Goal: Task Accomplishment & Management: Use online tool/utility

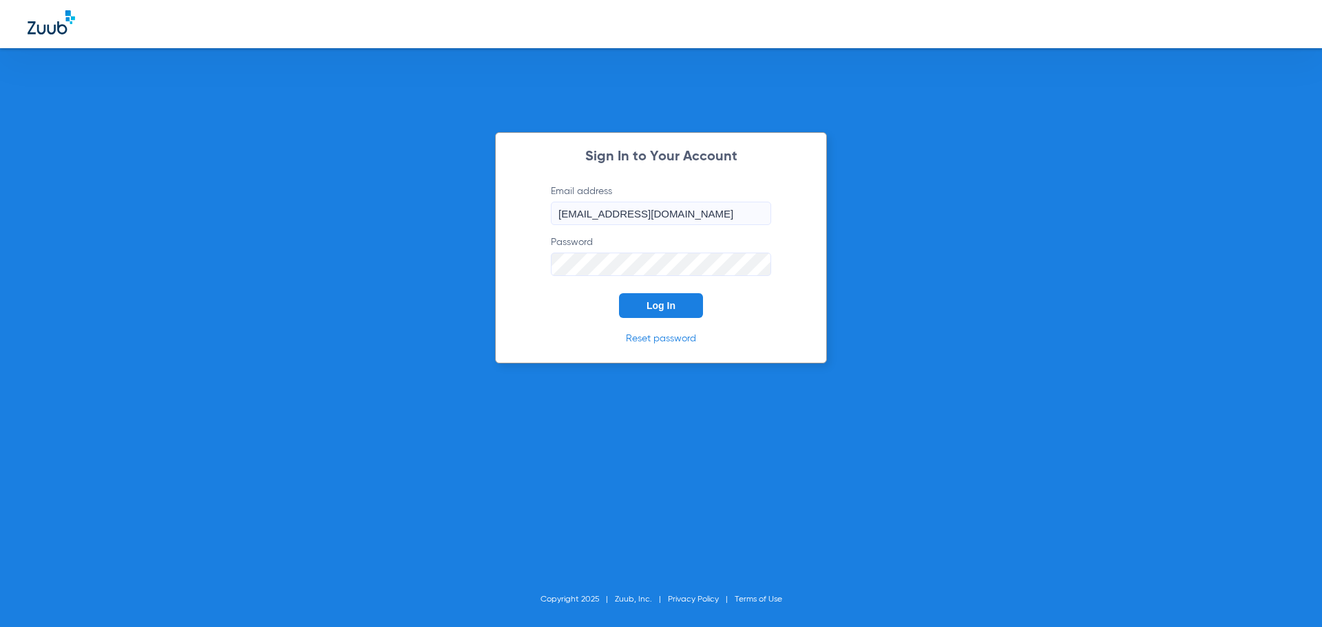
click at [647, 301] on span "Log In" at bounding box center [661, 305] width 29 height 11
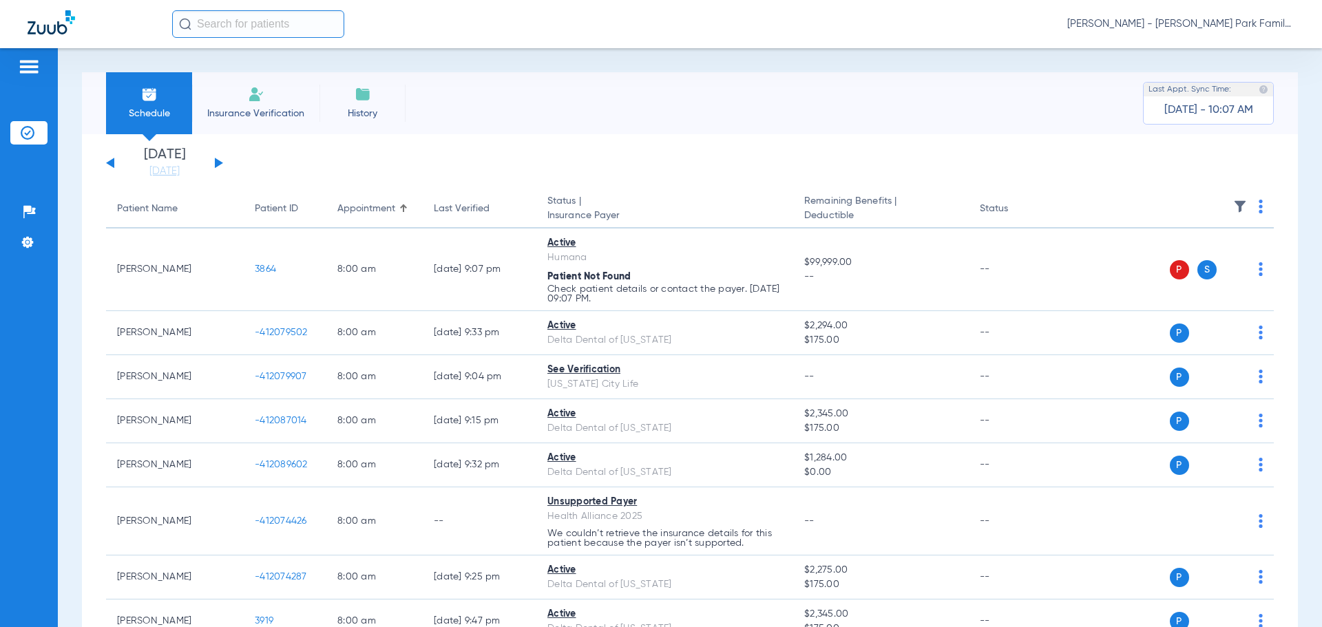
click at [1233, 206] on img at bounding box center [1240, 207] width 14 height 14
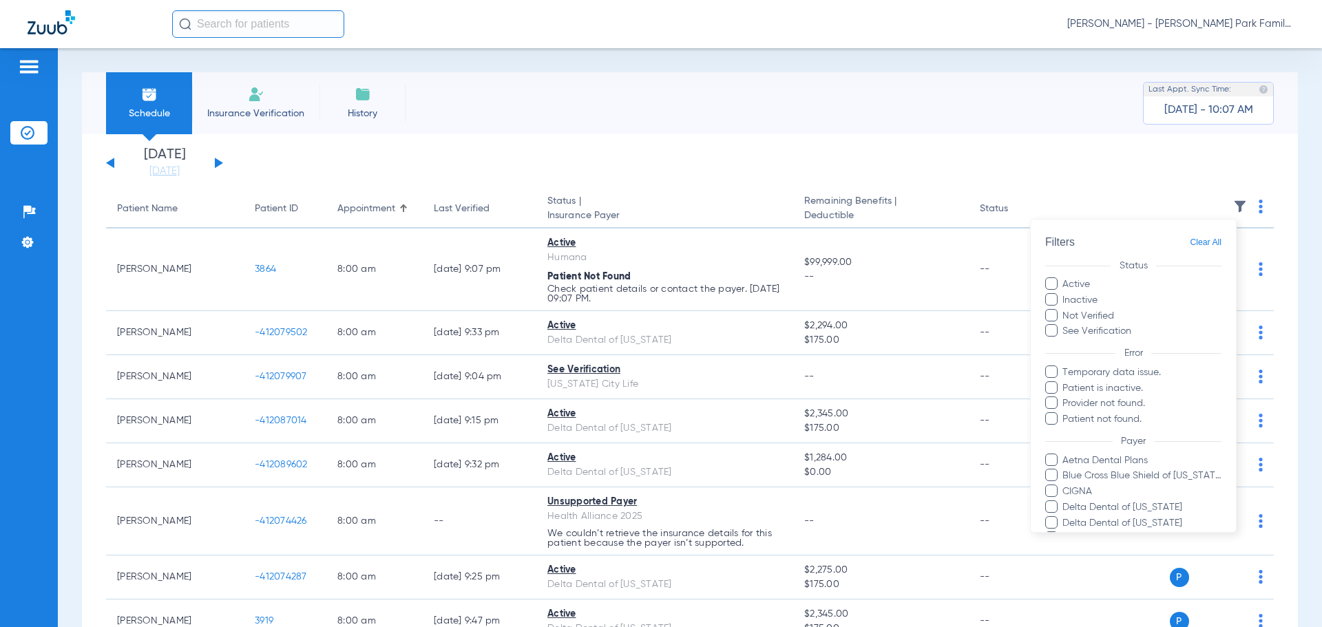
click at [216, 160] on div at bounding box center [661, 313] width 1322 height 627
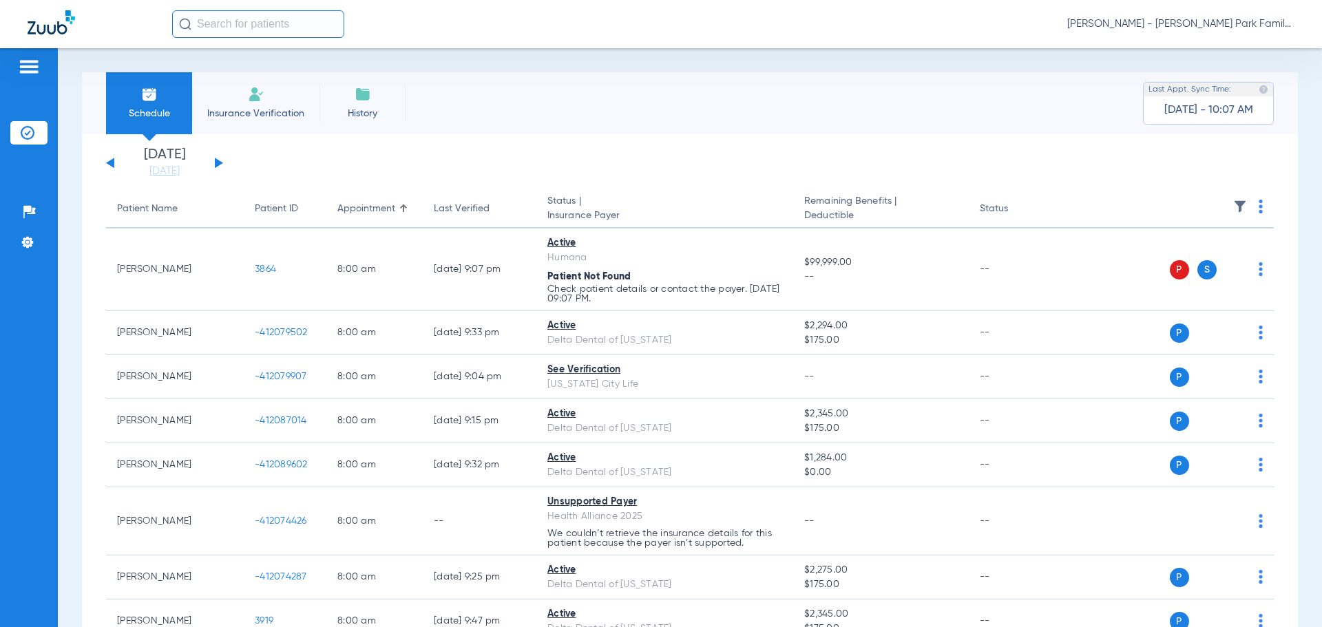
click at [219, 162] on button at bounding box center [219, 163] width 8 height 10
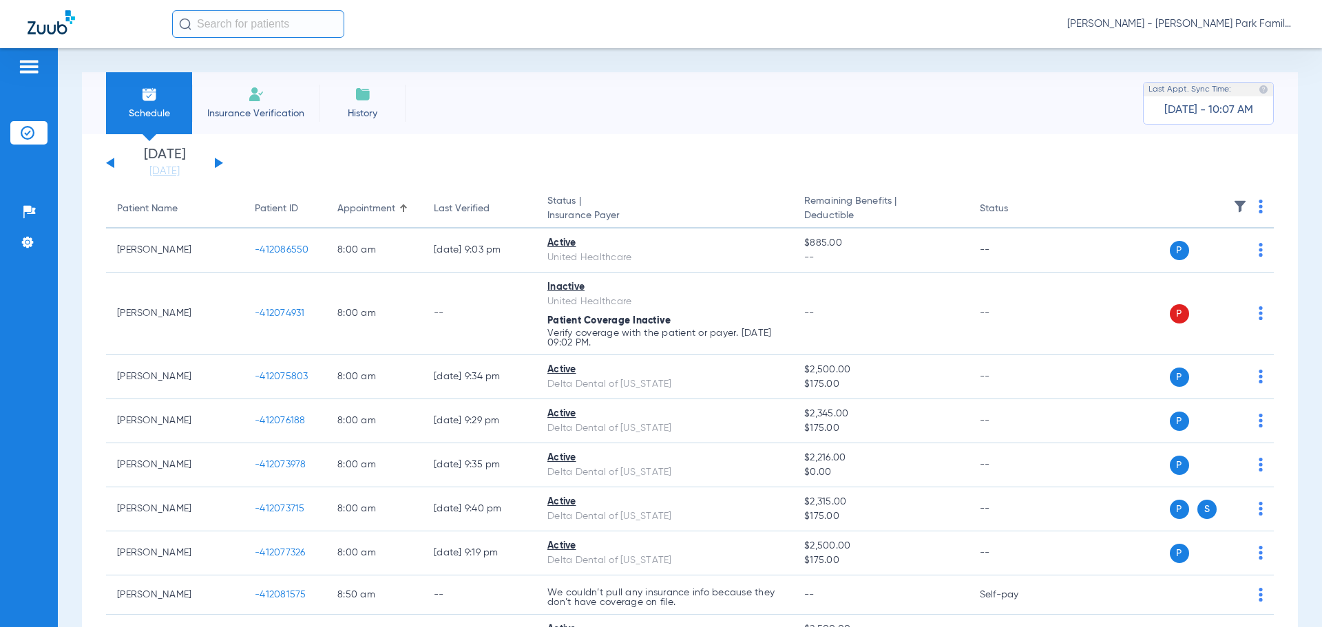
click at [1236, 207] on img at bounding box center [1240, 207] width 14 height 14
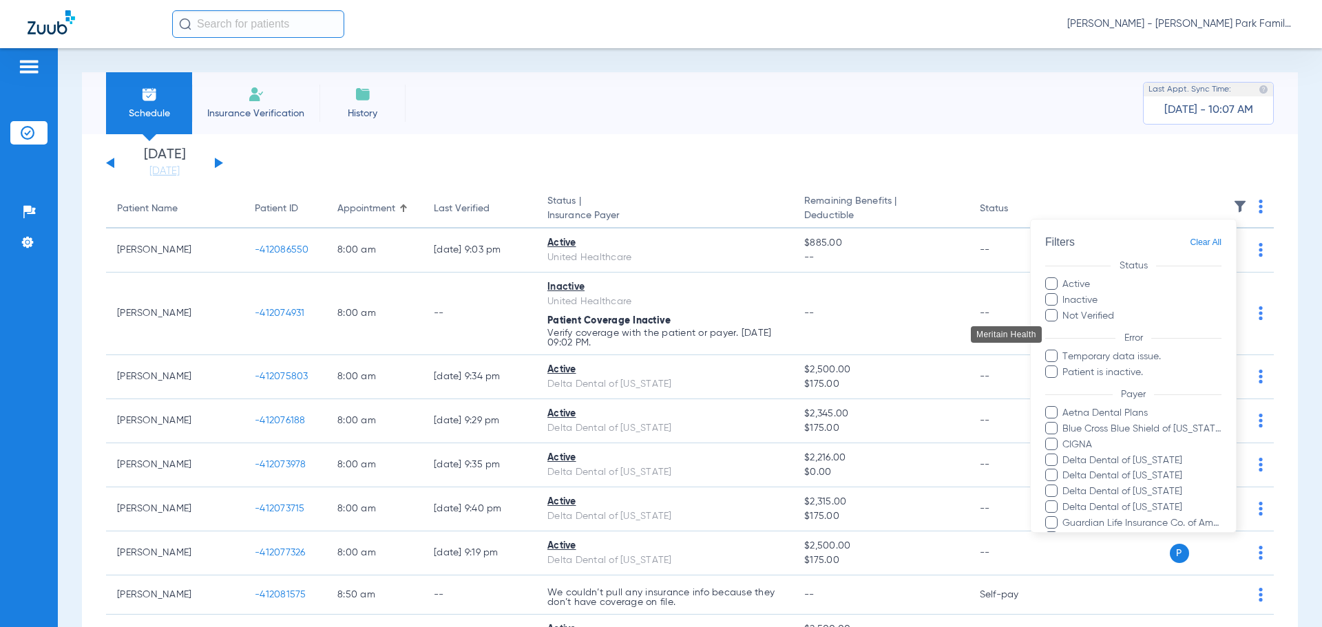
scroll to position [220, 0]
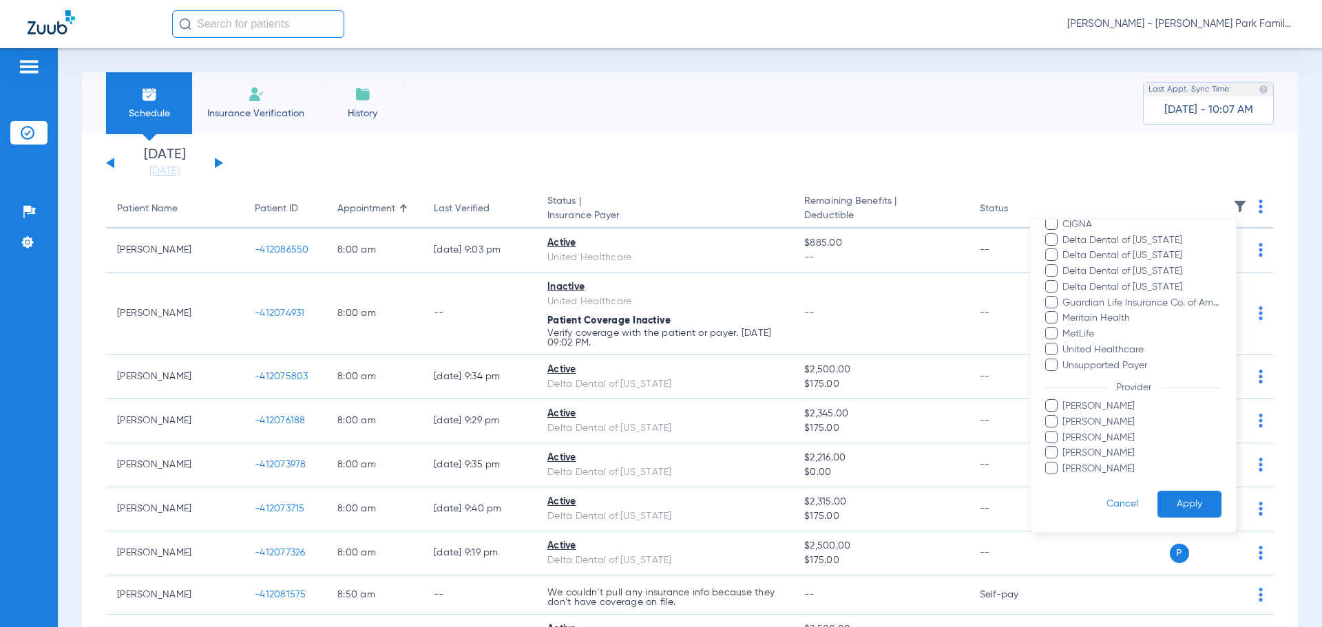
click at [1075, 407] on span "[PERSON_NAME]" at bounding box center [1142, 406] width 160 height 14
click at [1064, 416] on input "[PERSON_NAME]" at bounding box center [1064, 416] width 0 height 0
click at [1177, 499] on button "Apply" at bounding box center [1189, 504] width 64 height 27
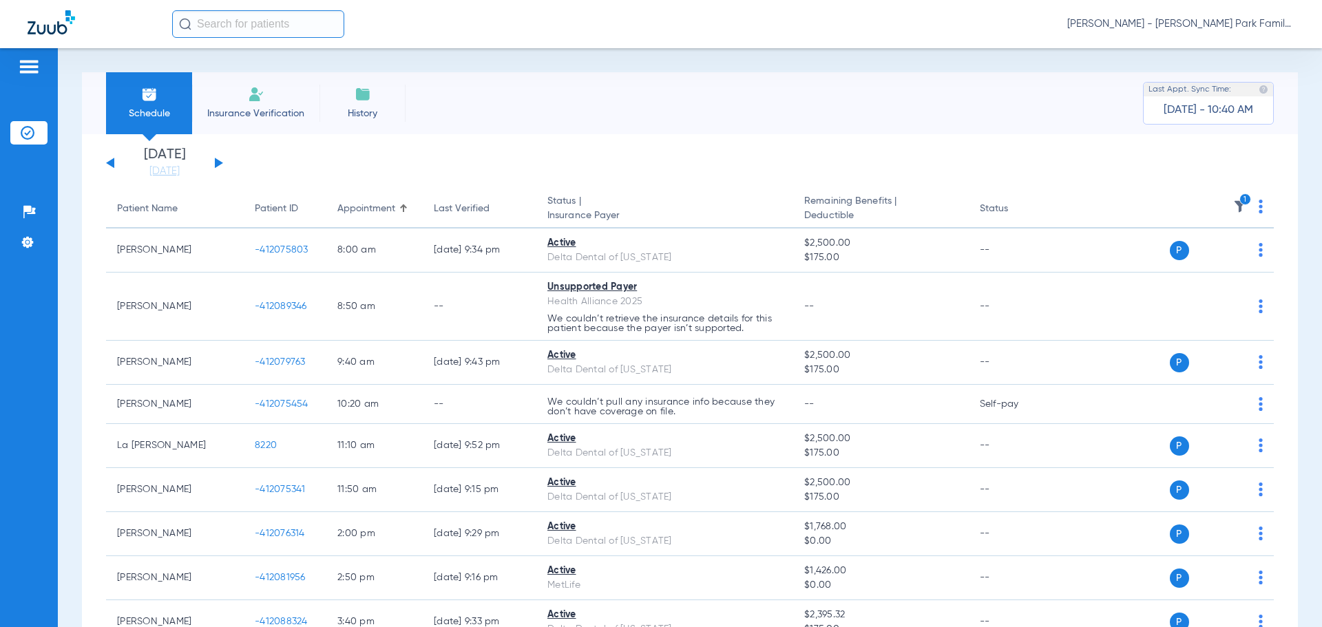
click at [1239, 196] on icon "1" at bounding box center [1245, 199] width 12 height 12
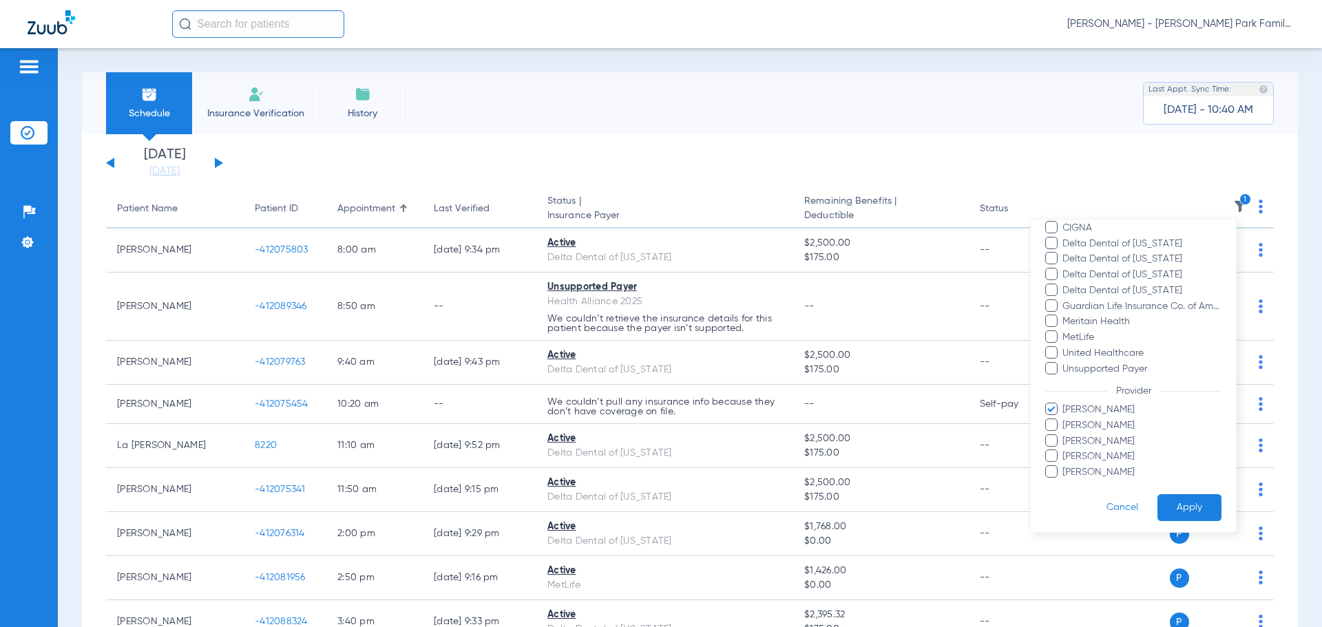
scroll to position [220, 0]
click at [1095, 406] on span "[PERSON_NAME]" at bounding box center [1142, 406] width 160 height 14
click at [1064, 416] on input "[PERSON_NAME]" at bounding box center [1064, 416] width 0 height 0
click at [1090, 422] on span "[PERSON_NAME]" at bounding box center [1142, 422] width 160 height 14
click at [1064, 432] on input "[PERSON_NAME]" at bounding box center [1064, 432] width 0 height 0
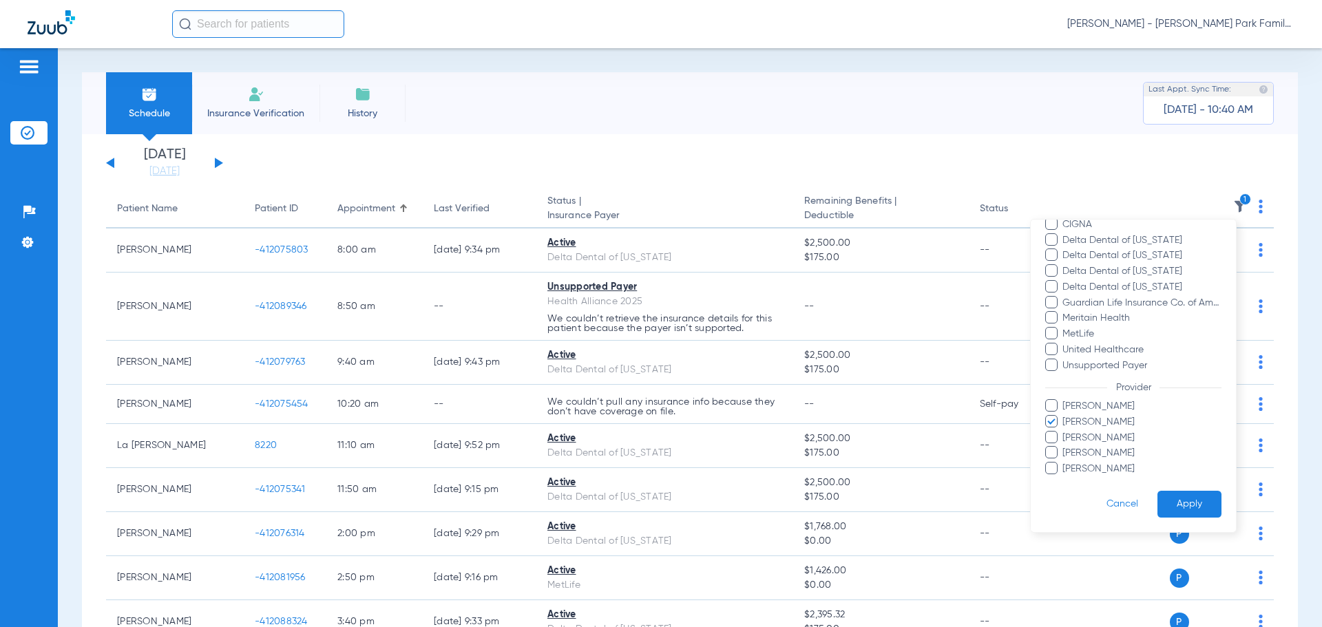
click at [1164, 499] on button "Apply" at bounding box center [1189, 504] width 64 height 27
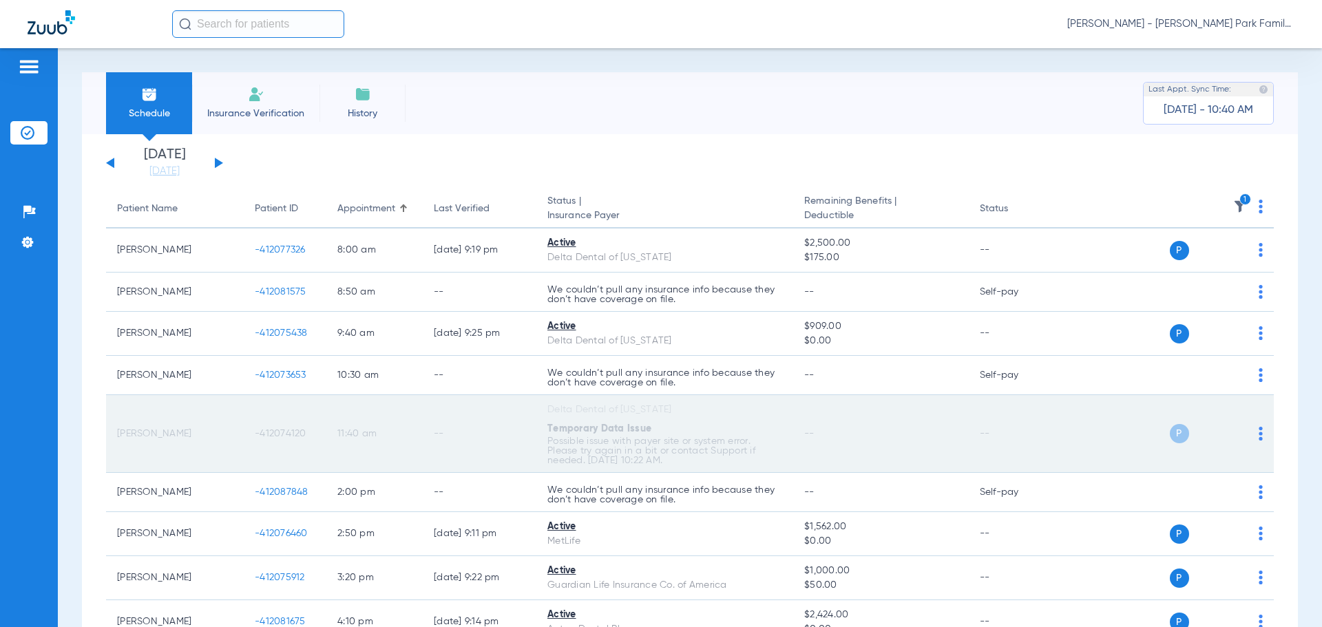
scroll to position [69, 0]
